Goal: Information Seeking & Learning: Learn about a topic

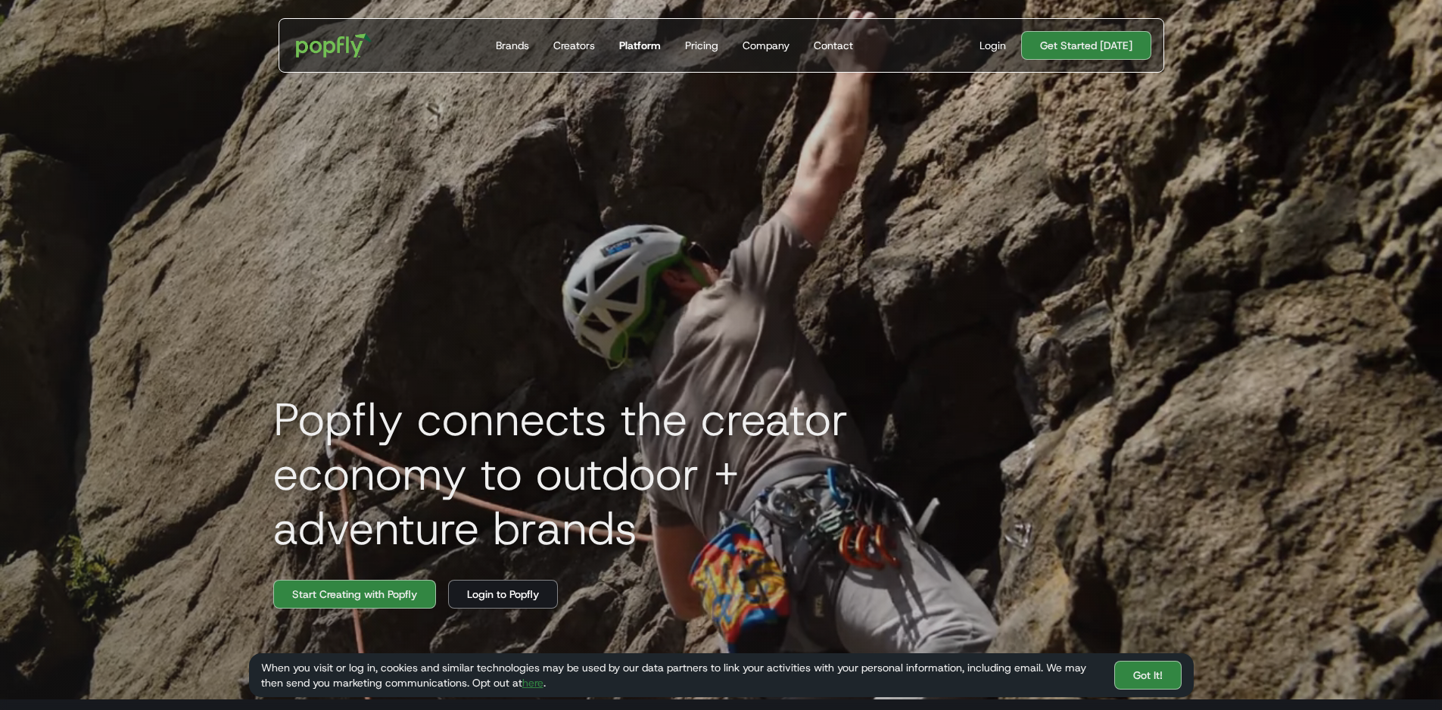
click at [661, 46] on div "Platform" at bounding box center [640, 45] width 42 height 15
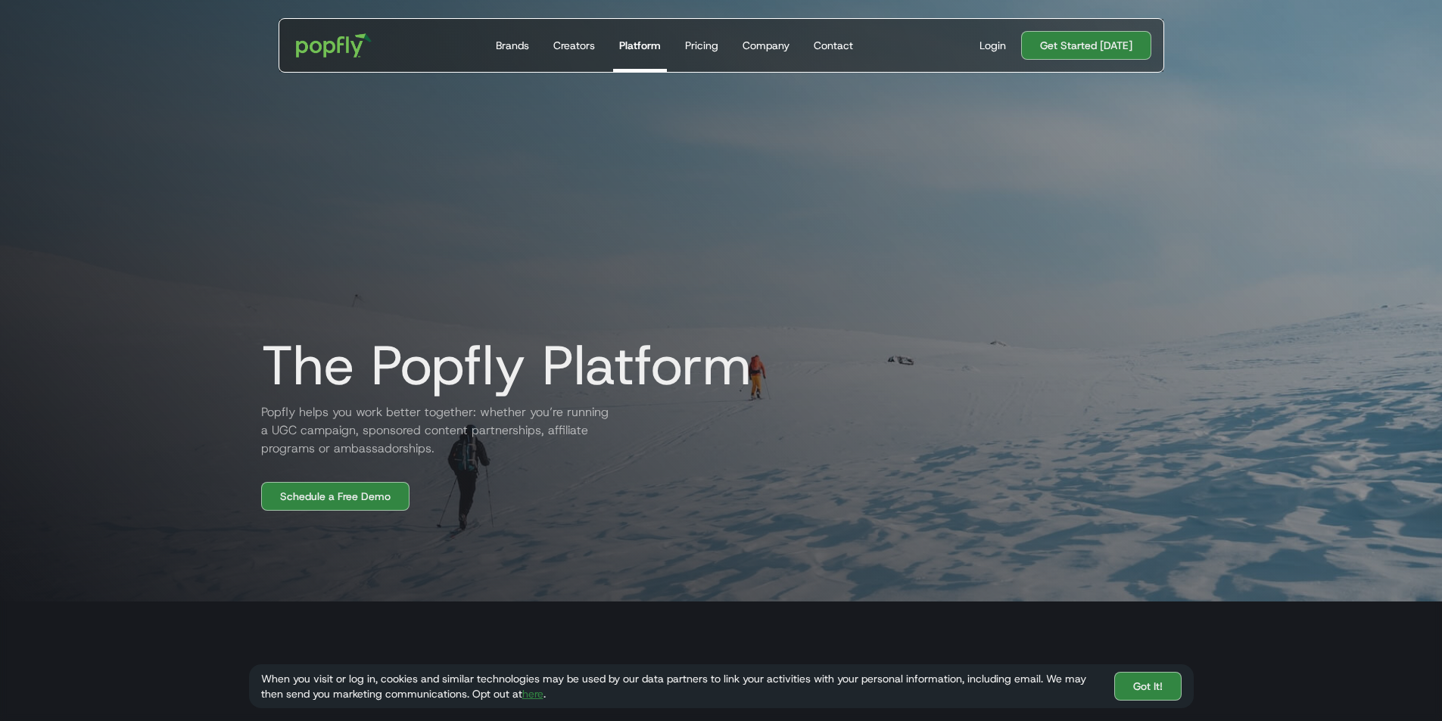
scroll to position [102, 0]
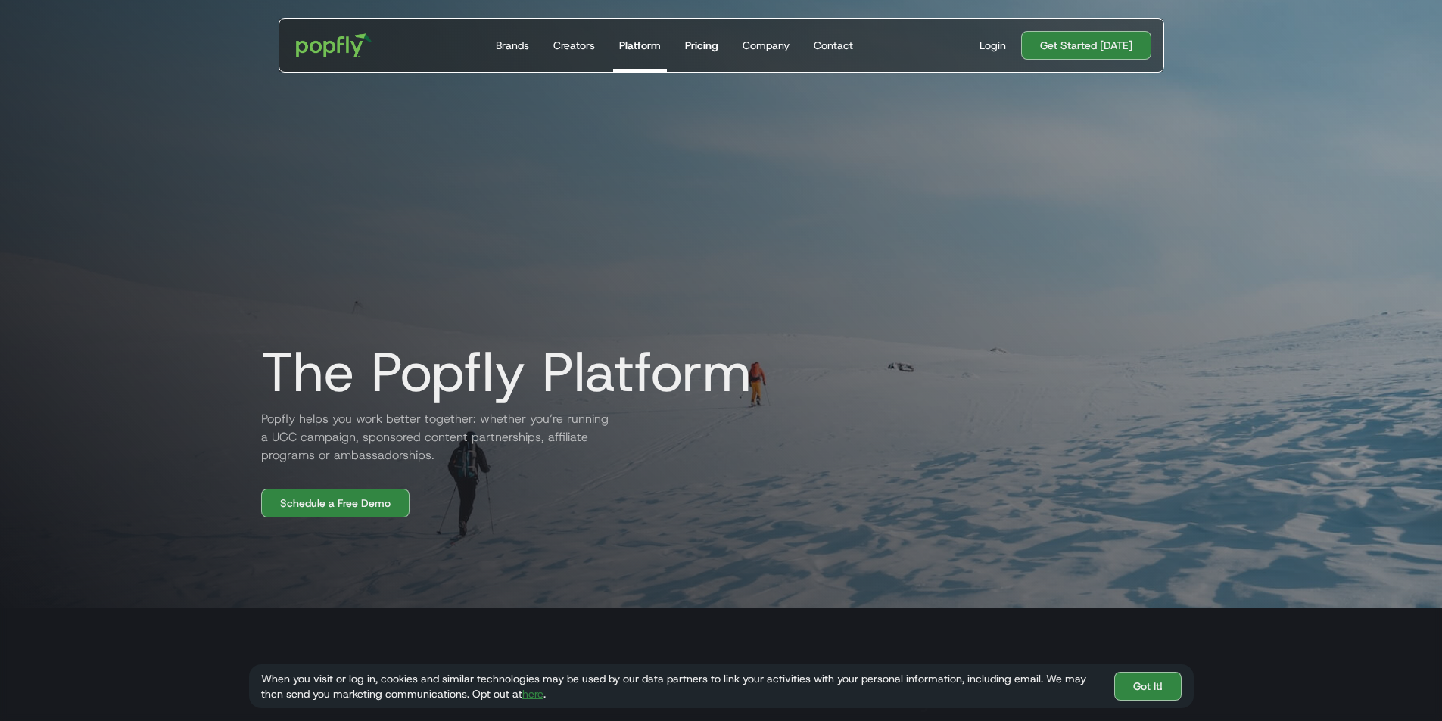
click at [706, 46] on div "Pricing" at bounding box center [701, 45] width 33 height 15
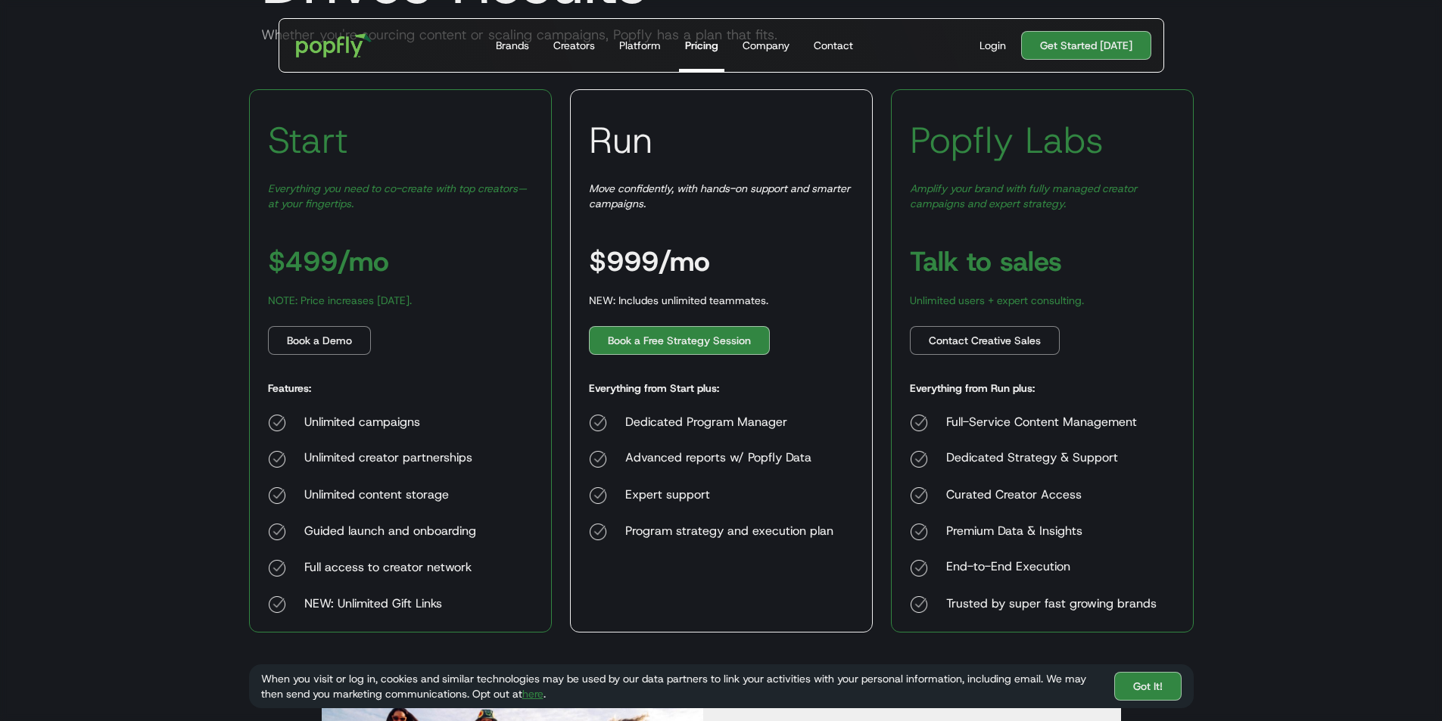
scroll to position [227, 0]
